Goal: Find specific page/section: Find specific page/section

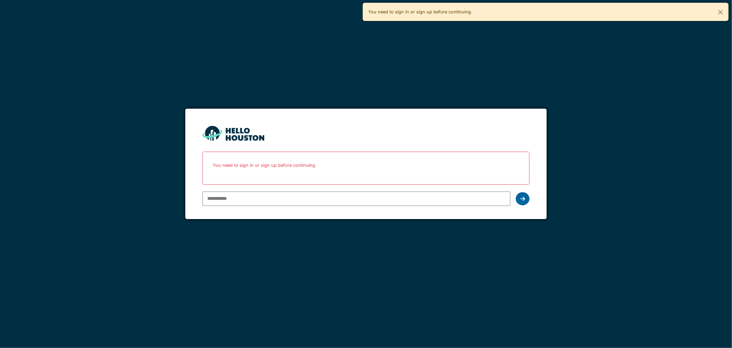
type input "**********"
click at [527, 200] on div at bounding box center [523, 198] width 14 height 13
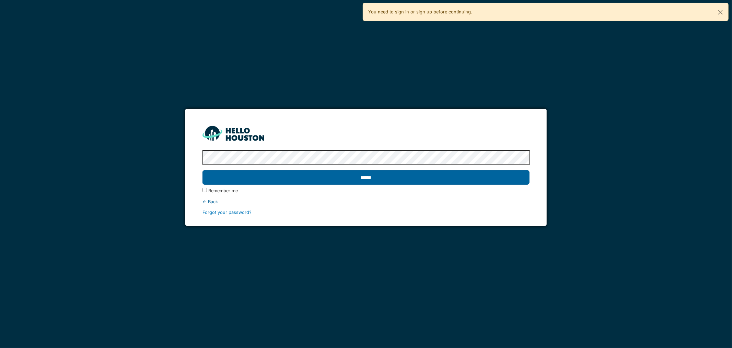
click at [383, 181] on input "******" at bounding box center [367, 177] width 328 height 14
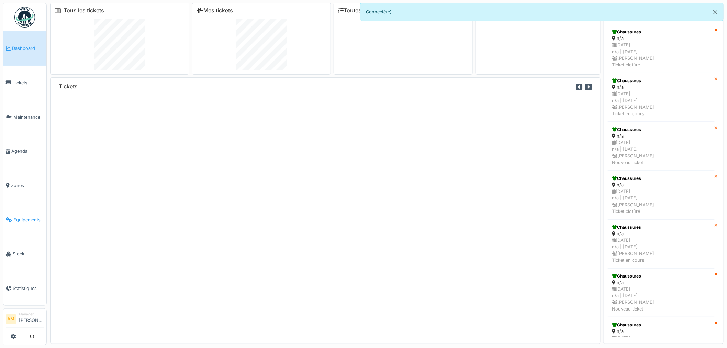
click at [27, 216] on span "Équipements" at bounding box center [28, 219] width 30 height 7
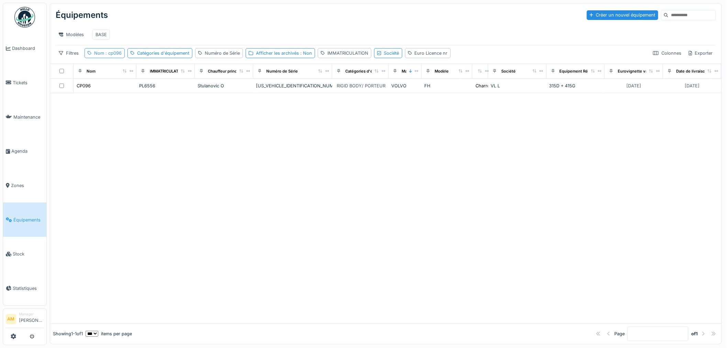
click at [112, 56] on span ": cp096" at bounding box center [113, 52] width 18 height 5
drag, startPoint x: 110, startPoint y: 96, endPoint x: 0, endPoint y: 83, distance: 111.0
click at [54, 95] on body "Dashboard Tickets Maintenance [GEOGRAPHIC_DATA] Zones Équipements Stock Statist…" at bounding box center [363, 174] width 727 height 348
type input "*****"
click at [225, 163] on div at bounding box center [385, 208] width 671 height 230
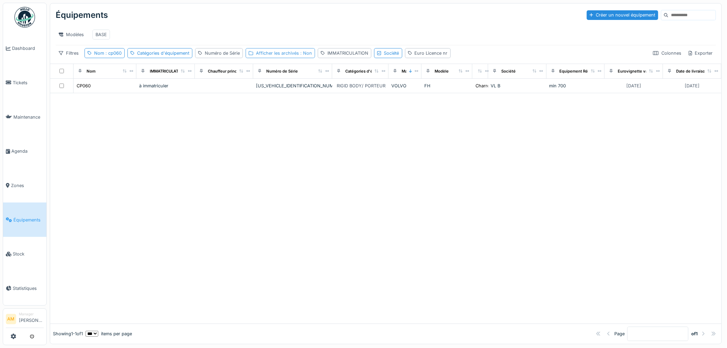
click at [287, 56] on div "Afficher les archivés : Non" at bounding box center [284, 53] width 56 height 7
click at [252, 89] on div at bounding box center [251, 90] width 5 height 5
drag, startPoint x: 206, startPoint y: 154, endPoint x: 150, endPoint y: 142, distance: 57.4
click at [205, 154] on div at bounding box center [385, 215] width 671 height 216
click at [119, 56] on span ": cp060" at bounding box center [113, 52] width 18 height 5
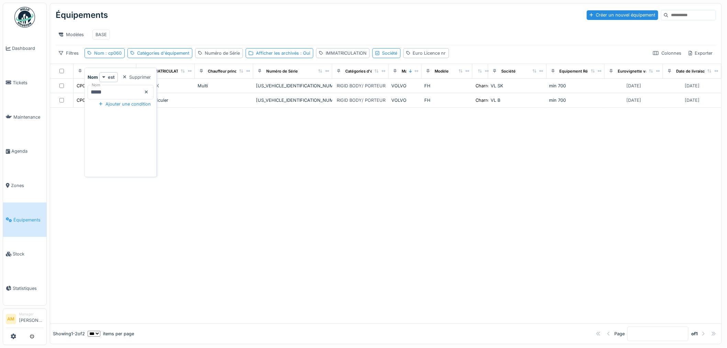
click at [111, 93] on input "*****" at bounding box center [121, 92] width 66 height 14
type input "*****"
click at [265, 189] on div at bounding box center [385, 215] width 671 height 216
click at [95, 183] on div at bounding box center [385, 215] width 671 height 216
click at [327, 195] on div at bounding box center [385, 215] width 671 height 216
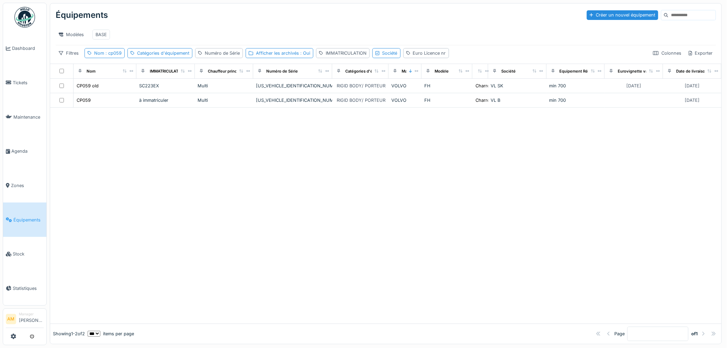
drag, startPoint x: 252, startPoint y: 237, endPoint x: 249, endPoint y: 231, distance: 7.1
click at [249, 231] on div at bounding box center [385, 215] width 671 height 216
drag, startPoint x: 141, startPoint y: 159, endPoint x: 99, endPoint y: 66, distance: 102.8
click at [137, 155] on div at bounding box center [385, 215] width 671 height 216
drag, startPoint x: 148, startPoint y: 163, endPoint x: 132, endPoint y: 155, distance: 17.8
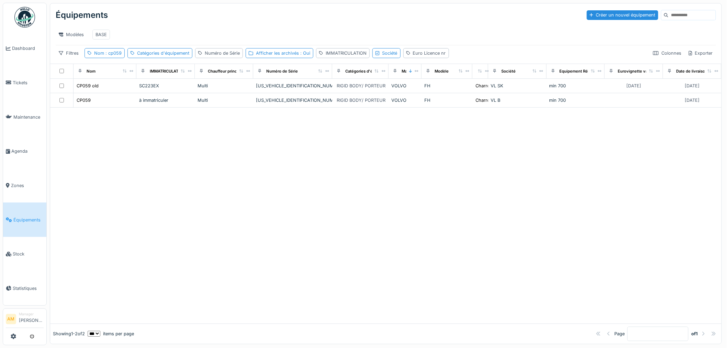
click at [143, 164] on div at bounding box center [385, 215] width 671 height 216
click at [148, 23] on div "Équipements Créer un nouvel équipement" at bounding box center [386, 15] width 660 height 18
click at [176, 252] on div at bounding box center [385, 215] width 671 height 216
click at [159, 299] on div at bounding box center [385, 215] width 671 height 216
click at [209, 231] on div at bounding box center [385, 215] width 671 height 216
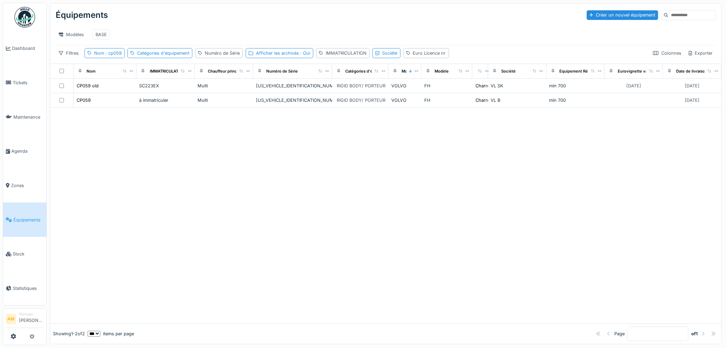
click at [439, 242] on div at bounding box center [385, 215] width 671 height 216
click at [118, 56] on span ": cp059" at bounding box center [113, 52] width 18 height 5
click at [23, 105] on body "Dashboard Tickets Maintenance [GEOGRAPHIC_DATA] Zones Équipements Stock Statist…" at bounding box center [363, 174] width 727 height 348
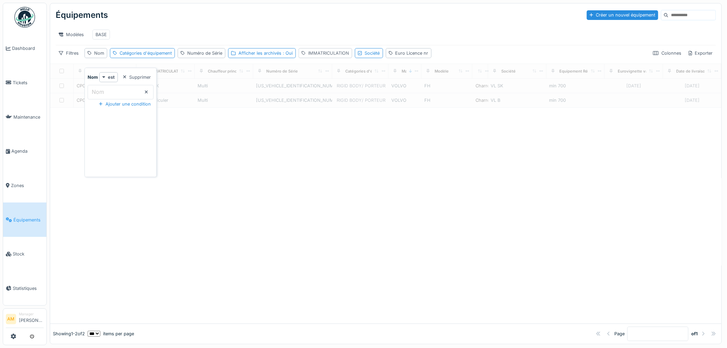
click at [319, 56] on div "IMMATRICULATION" at bounding box center [328, 53] width 41 height 7
click at [319, 90] on label "IMMATRICULATION" at bounding box center [330, 92] width 53 height 8
click at [319, 90] on input "IMMATRICULATION" at bounding box center [349, 92] width 96 height 14
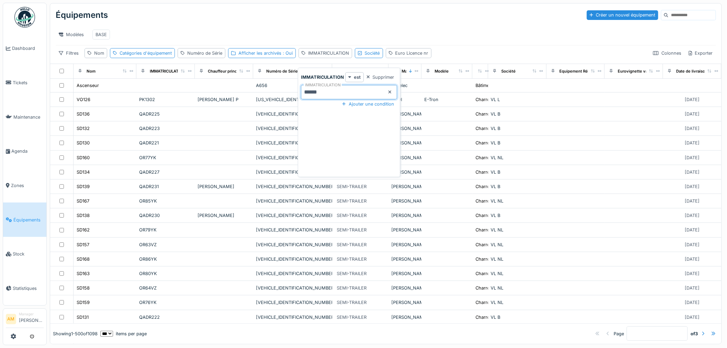
click at [322, 88] on label "IMMATRICULATION" at bounding box center [323, 85] width 38 height 6
click at [322, 90] on input "******" at bounding box center [349, 92] width 96 height 14
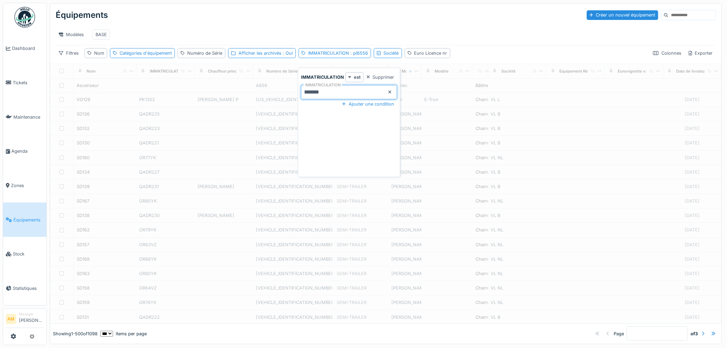
type input "********"
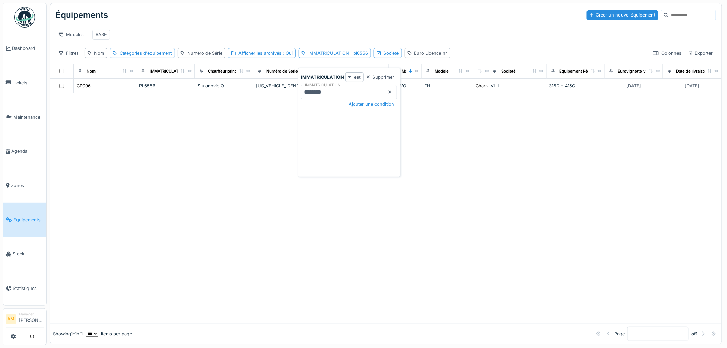
drag, startPoint x: 374, startPoint y: 165, endPoint x: 357, endPoint y: 144, distance: 26.4
click at [373, 163] on div "IMMATRICULATION est Supprimer IMMATRICULATION ******** Ajouter une condition" at bounding box center [348, 123] width 99 height 103
click at [317, 88] on label "IMMATRICULATION" at bounding box center [323, 85] width 38 height 6
click at [317, 89] on input "********" at bounding box center [349, 92] width 96 height 14
click at [277, 53] on div "Équipements Créer un nouvel équipement Modèles BASE Filtres Nom Catégories d'éq…" at bounding box center [385, 33] width 671 height 60
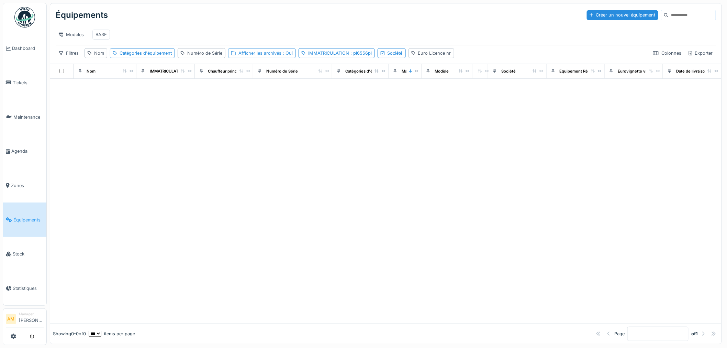
click at [277, 56] on div "Afficher les archivés : Oui" at bounding box center [265, 53] width 54 height 7
click at [285, 56] on span ": Oui" at bounding box center [286, 52] width 11 height 5
click at [265, 56] on div "Afficher les archivés : Oui" at bounding box center [265, 53] width 54 height 7
click at [235, 89] on icon at bounding box center [234, 90] width 3 height 2
click at [366, 56] on span ": pl6556pl" at bounding box center [362, 52] width 23 height 5
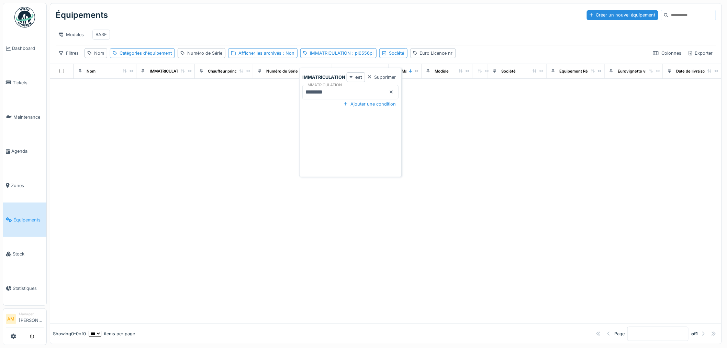
click at [338, 93] on input "********" at bounding box center [350, 92] width 96 height 14
type input "******"
drag, startPoint x: 252, startPoint y: 167, endPoint x: 249, endPoint y: 165, distance: 3.5
click at [251, 167] on div at bounding box center [385, 208] width 671 height 230
drag, startPoint x: 128, startPoint y: 209, endPoint x: 413, endPoint y: 160, distance: 289.0
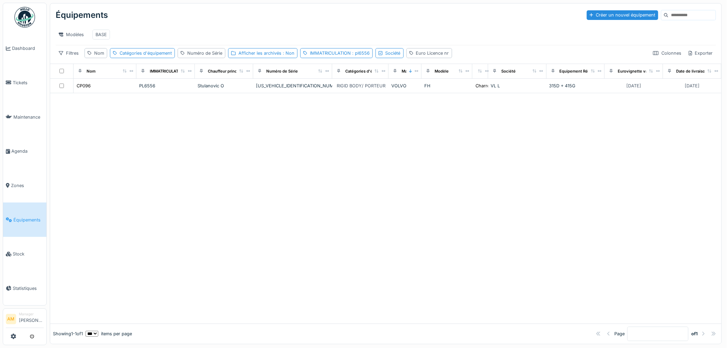
click at [182, 190] on div at bounding box center [385, 208] width 671 height 230
drag, startPoint x: 509, startPoint y: 232, endPoint x: 371, endPoint y: 341, distance: 175.8
click at [507, 234] on div at bounding box center [385, 208] width 671 height 230
